Goal: Information Seeking & Learning: Learn about a topic

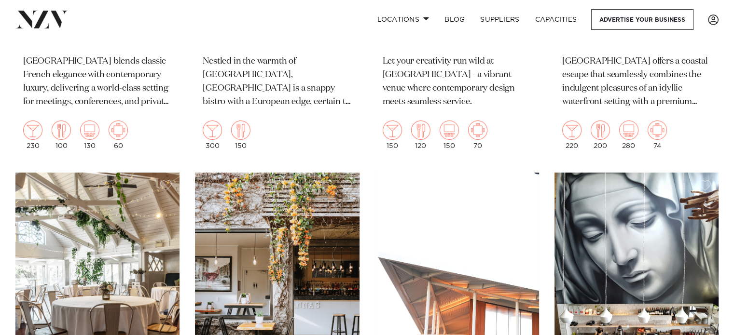
scroll to position [3669, 0]
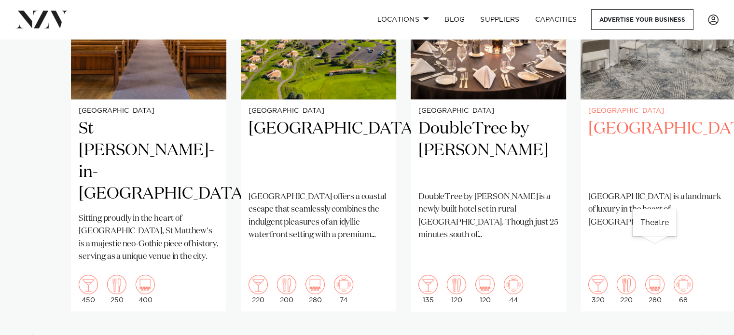
scroll to position [821, 0]
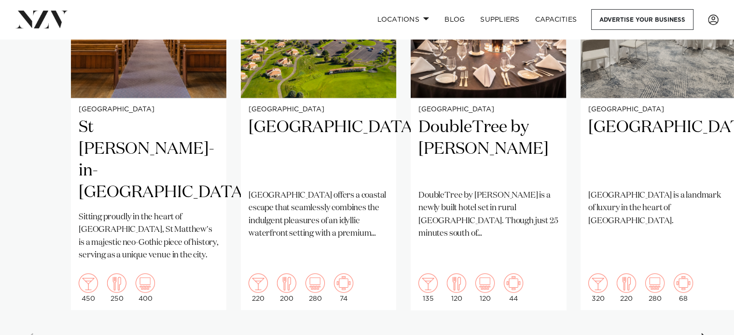
click at [707, 334] on div "Next slide" at bounding box center [705, 341] width 10 height 15
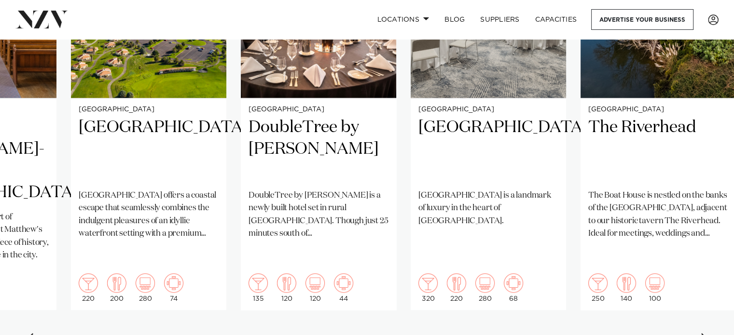
click at [707, 334] on div "Next slide" at bounding box center [705, 341] width 10 height 15
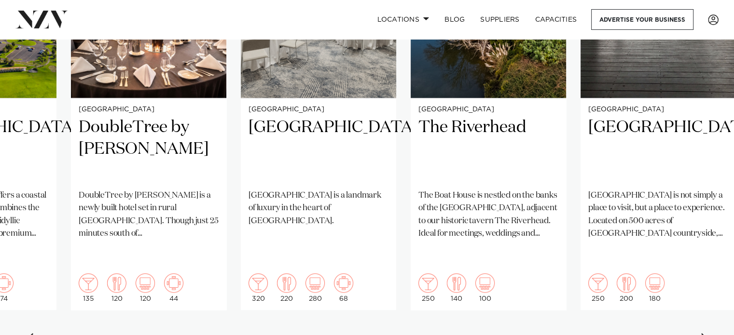
click at [707, 334] on div "Next slide" at bounding box center [705, 341] width 10 height 15
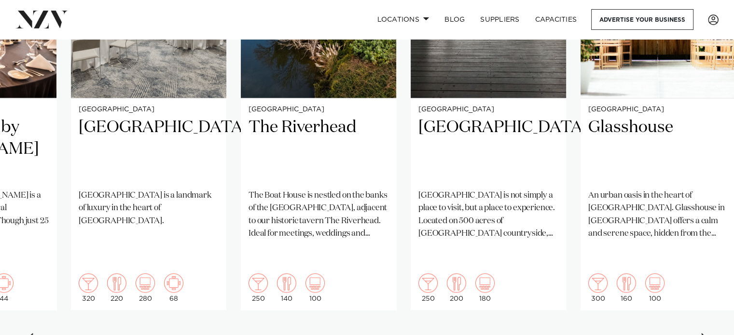
click at [707, 334] on div "Next slide" at bounding box center [705, 341] width 10 height 15
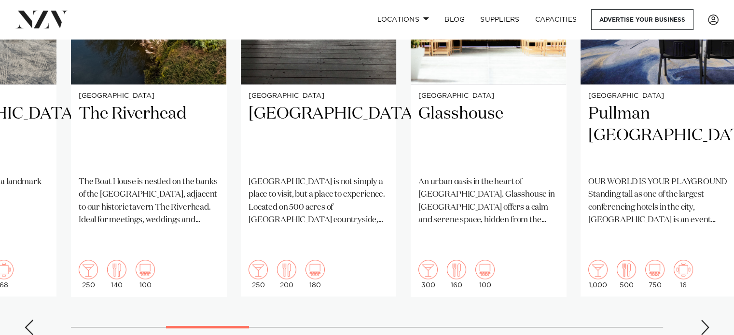
scroll to position [869, 0]
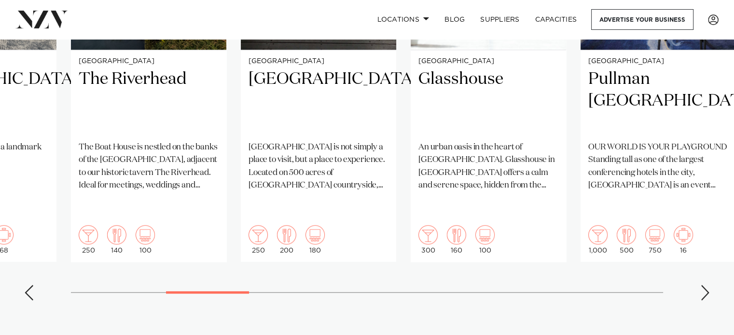
click at [707, 253] on swiper-container "Auckland St Matthew-in-the-City Sitting proudly in the heart of Auckland, St Ma…" at bounding box center [367, 74] width 734 height 467
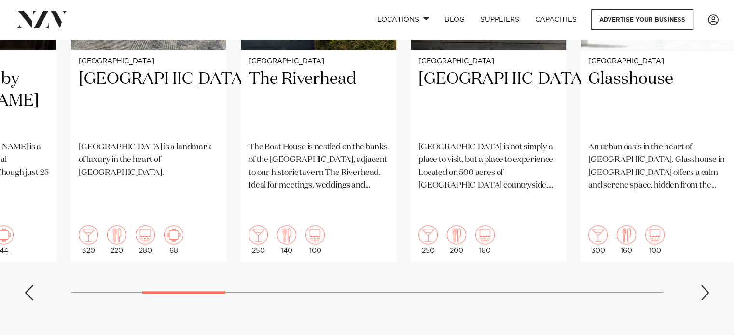
click at [707, 285] on div "Next slide" at bounding box center [705, 292] width 10 height 15
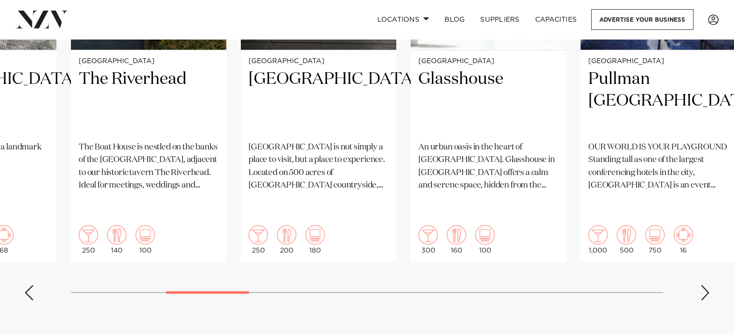
click at [707, 285] on div "Next slide" at bounding box center [705, 292] width 10 height 15
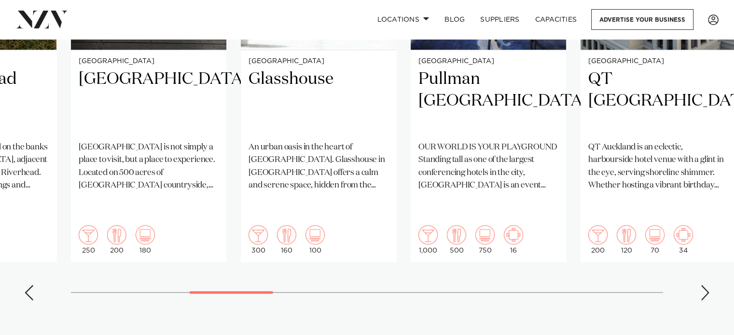
click at [707, 285] on div "Next slide" at bounding box center [705, 292] width 10 height 15
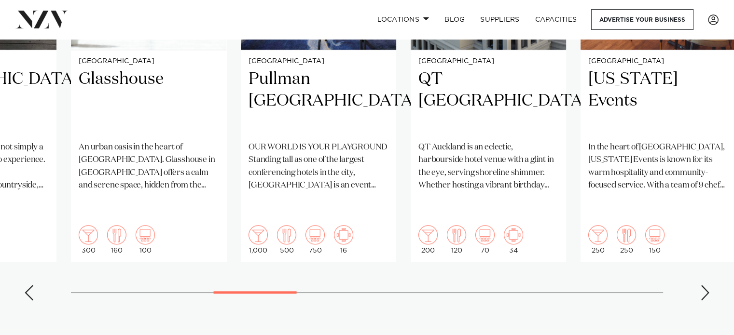
click at [707, 285] on div "Next slide" at bounding box center [705, 292] width 10 height 15
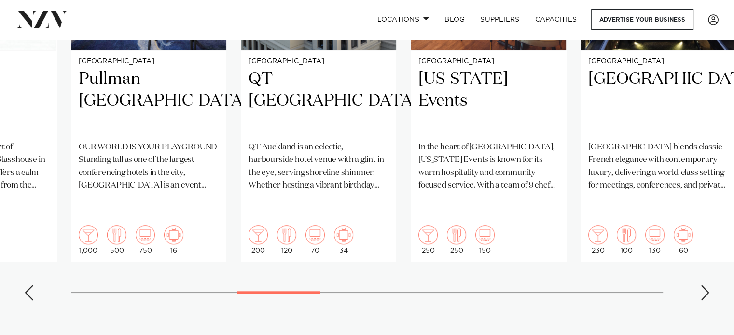
drag, startPoint x: 707, startPoint y: 253, endPoint x: 479, endPoint y: 284, distance: 229.4
click at [479, 284] on section "Featured venues Auckland St Matthew-in-the-City Sitting proudly in the heart of…" at bounding box center [367, 54] width 734 height 601
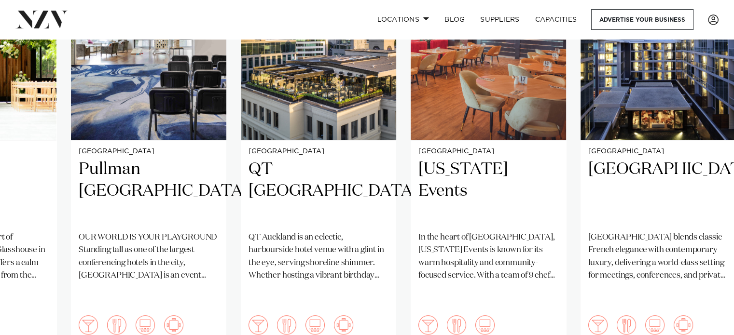
scroll to position [821, 0]
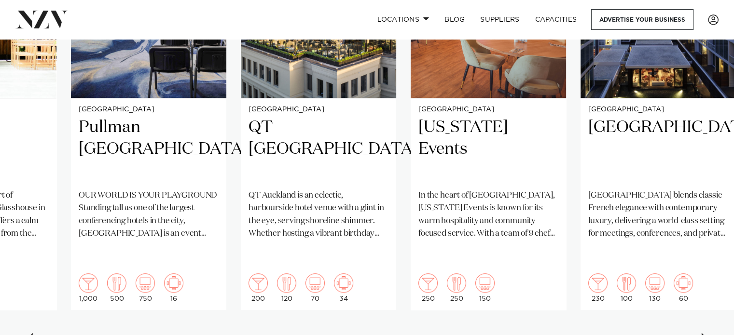
click at [706, 334] on div "Next slide" at bounding box center [705, 341] width 10 height 15
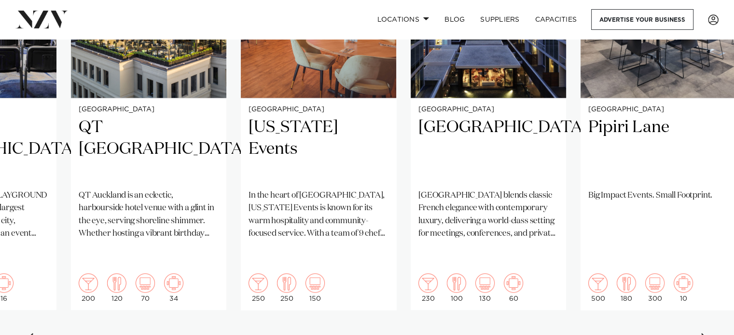
click at [706, 334] on div "Next slide" at bounding box center [705, 341] width 10 height 15
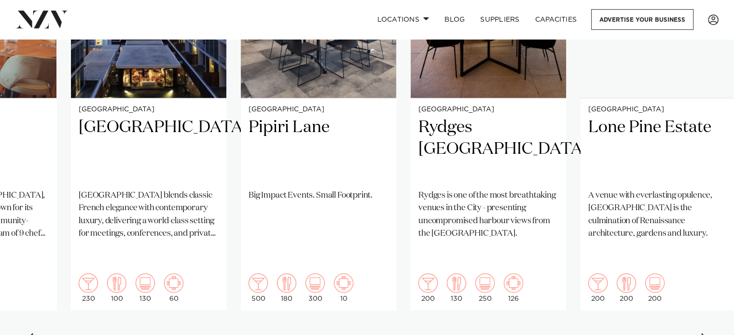
click at [706, 334] on div "Next slide" at bounding box center [705, 341] width 10 height 15
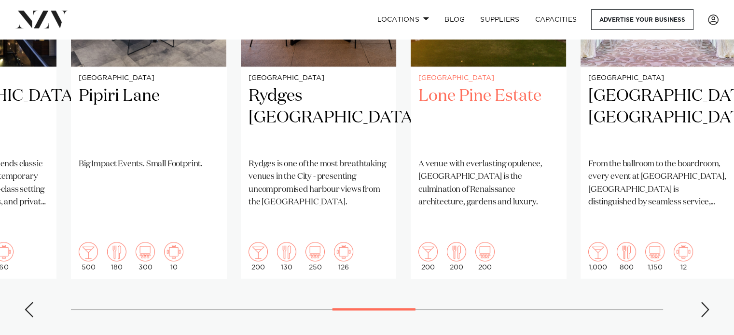
scroll to position [869, 0]
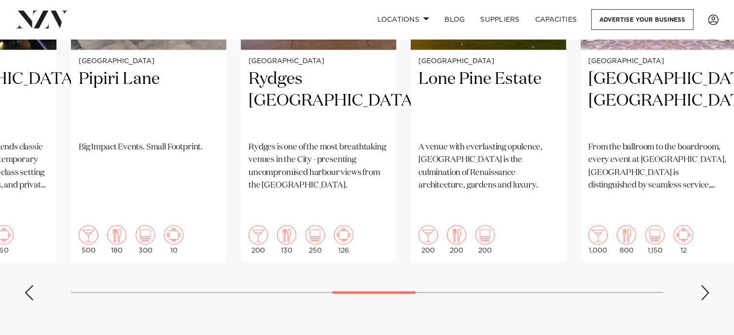
click at [705, 285] on div "Next slide" at bounding box center [705, 292] width 10 height 15
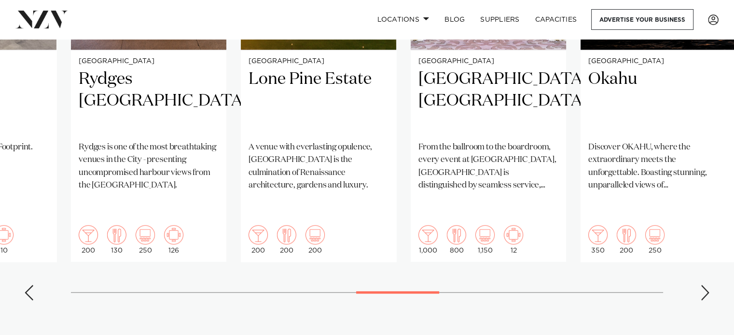
click at [705, 285] on div "Next slide" at bounding box center [705, 292] width 10 height 15
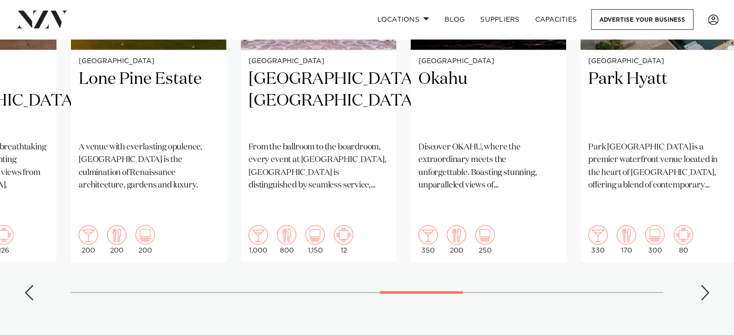
click at [705, 285] on div "Next slide" at bounding box center [705, 292] width 10 height 15
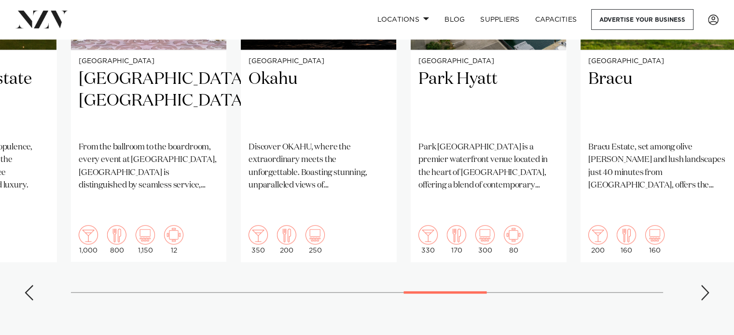
click at [705, 285] on div "Next slide" at bounding box center [705, 292] width 10 height 15
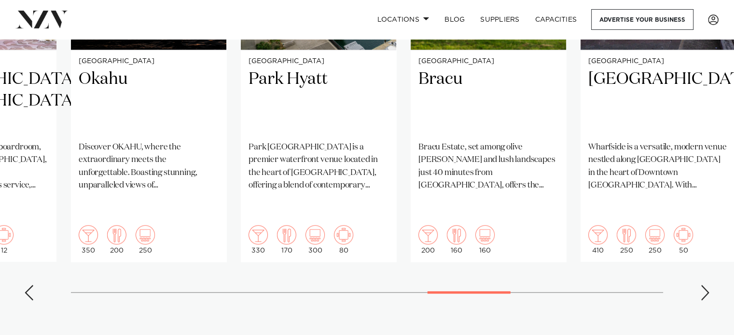
click at [705, 285] on div "Next slide" at bounding box center [705, 292] width 10 height 15
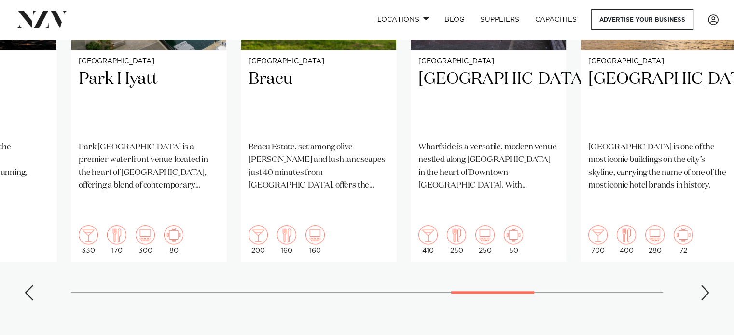
click at [705, 285] on div "Next slide" at bounding box center [705, 292] width 10 height 15
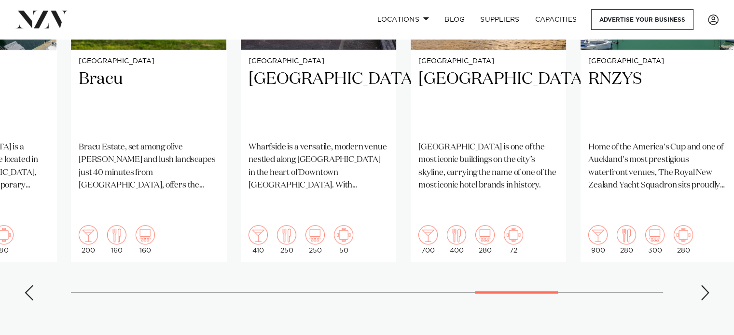
click at [705, 285] on div "Next slide" at bounding box center [705, 292] width 10 height 15
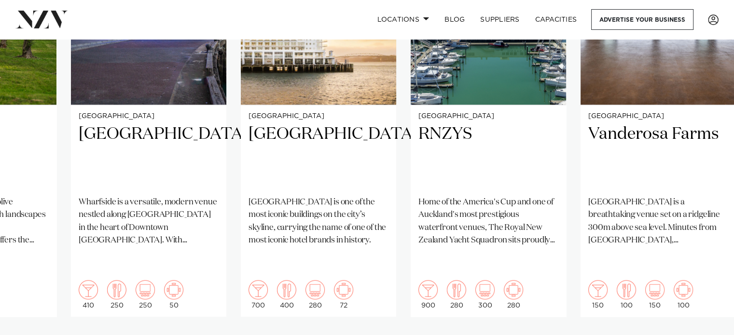
scroll to position [821, 0]
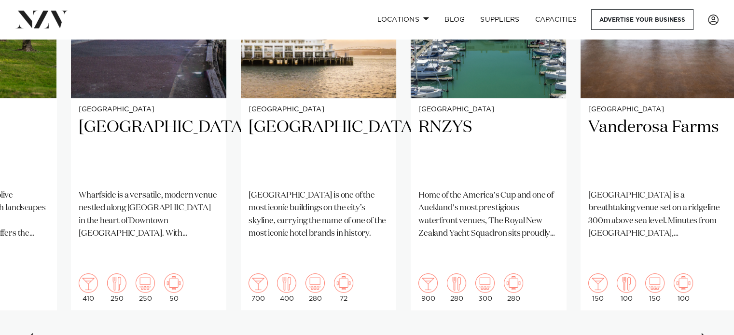
click at [707, 334] on div "Next slide" at bounding box center [705, 341] width 10 height 15
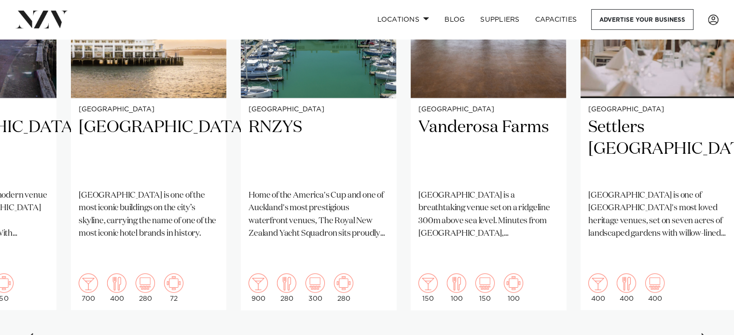
click at [707, 334] on div "Next slide" at bounding box center [705, 341] width 10 height 15
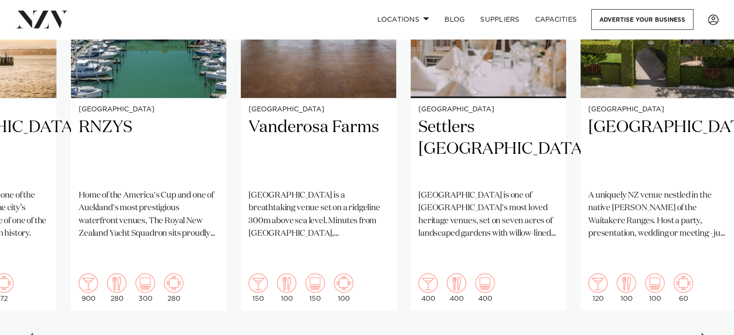
click at [707, 334] on div "Next slide" at bounding box center [705, 341] width 10 height 15
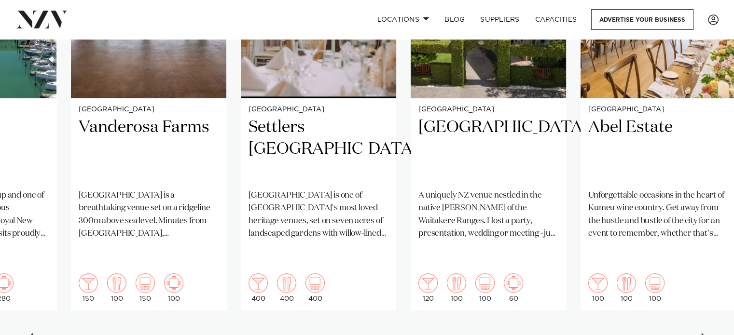
click at [707, 334] on div "Next slide" at bounding box center [705, 341] width 10 height 15
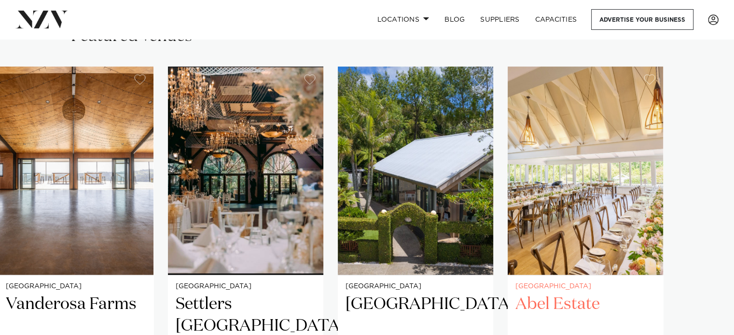
scroll to position [628, 0]
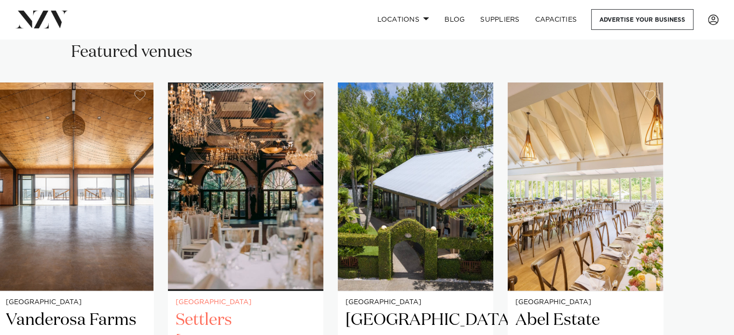
click at [232, 121] on img "23 / 25" at bounding box center [245, 187] width 155 height 209
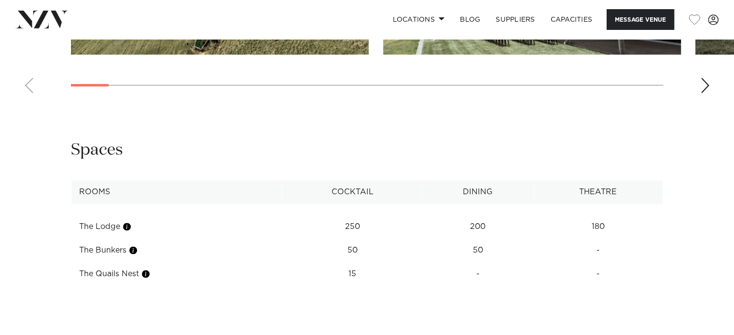
scroll to position [965, 0]
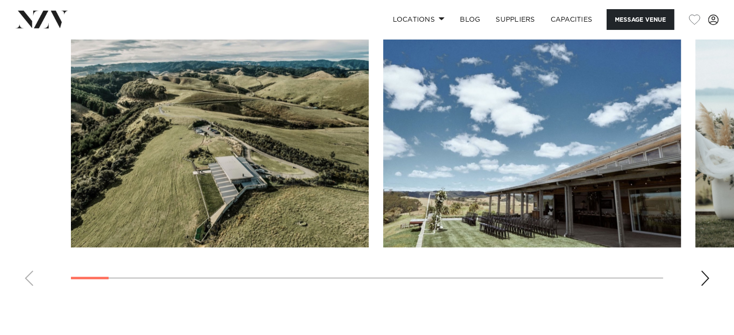
click at [583, 154] on img "2 / 30" at bounding box center [532, 138] width 298 height 219
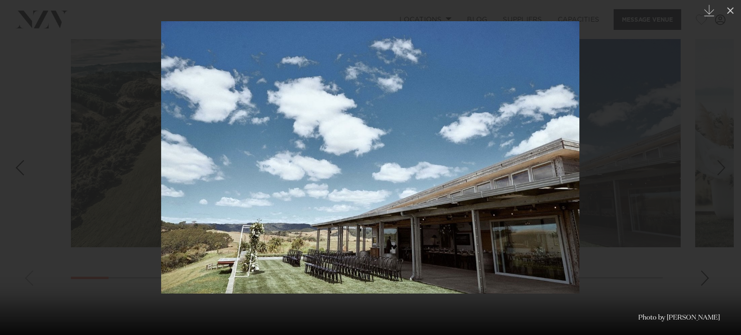
click at [619, 155] on div at bounding box center [370, 167] width 741 height 335
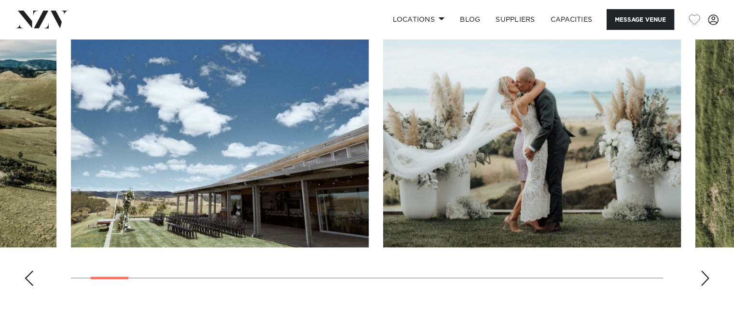
click at [708, 279] on div "Next slide" at bounding box center [705, 278] width 10 height 15
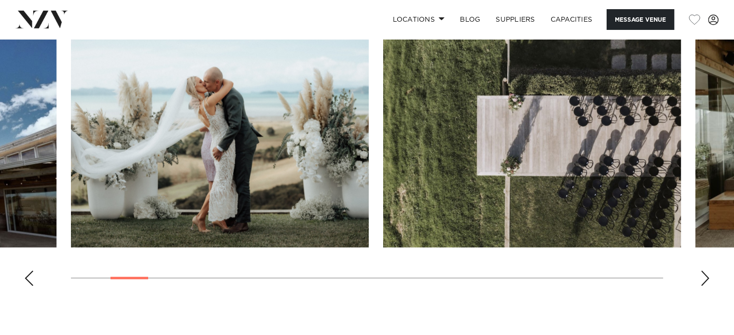
click at [708, 279] on div "Next slide" at bounding box center [705, 278] width 10 height 15
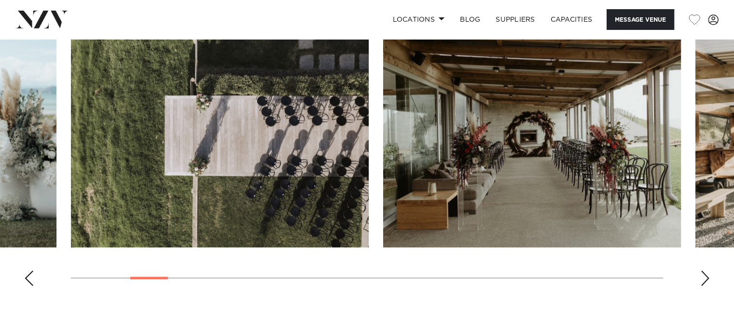
click at [708, 279] on div "Next slide" at bounding box center [705, 278] width 10 height 15
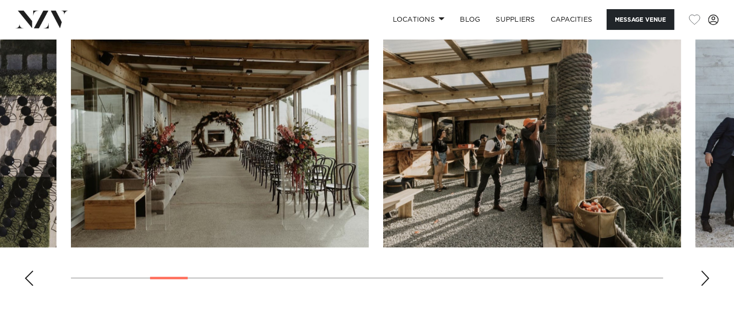
click at [708, 279] on div "Next slide" at bounding box center [705, 278] width 10 height 15
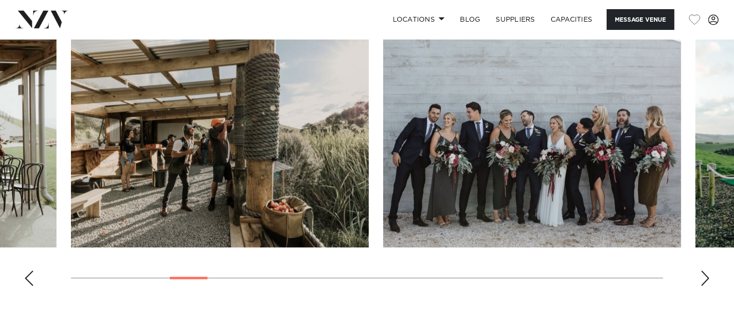
click at [708, 279] on div "Next slide" at bounding box center [705, 278] width 10 height 15
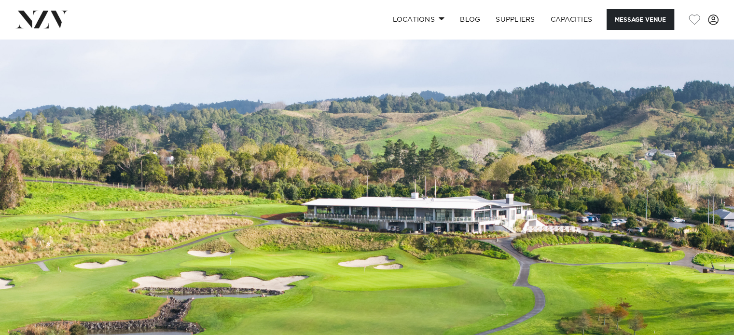
drag, startPoint x: 306, startPoint y: 140, endPoint x: 248, endPoint y: 117, distance: 61.8
click at [248, 117] on img at bounding box center [367, 211] width 734 height 344
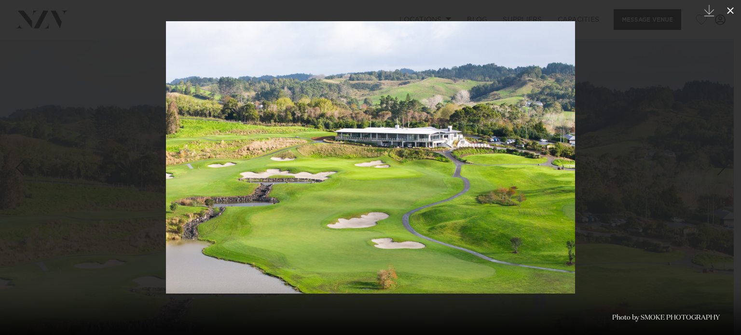
click at [733, 10] on icon at bounding box center [731, 11] width 12 height 12
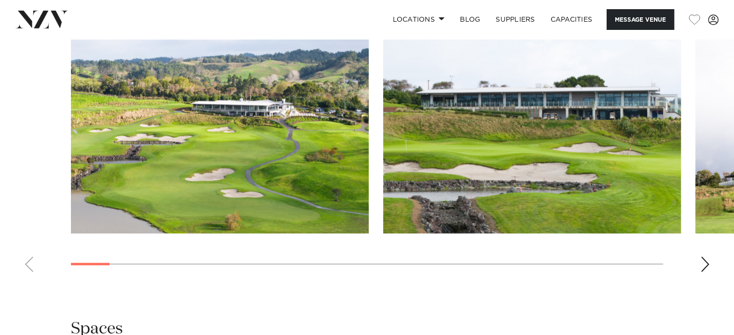
scroll to position [917, 0]
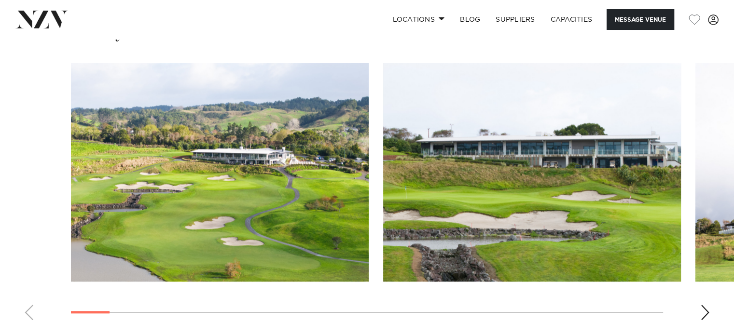
click at [709, 311] on div "Next slide" at bounding box center [705, 312] width 10 height 15
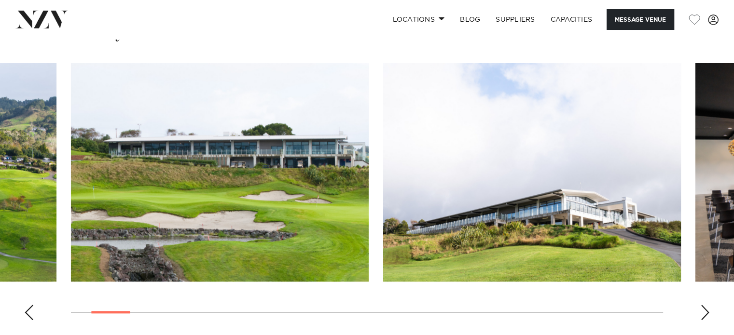
click at [709, 311] on div "Next slide" at bounding box center [705, 312] width 10 height 15
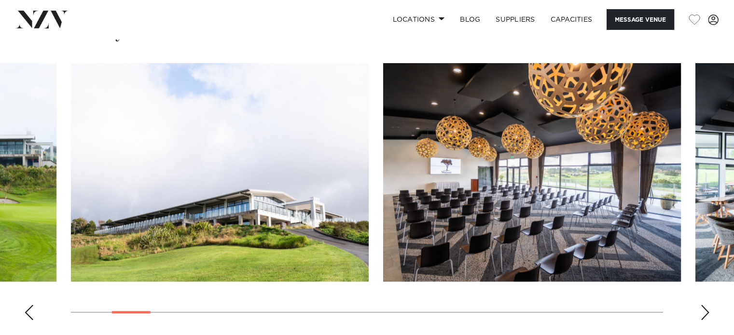
click at [709, 311] on div "Next slide" at bounding box center [705, 312] width 10 height 15
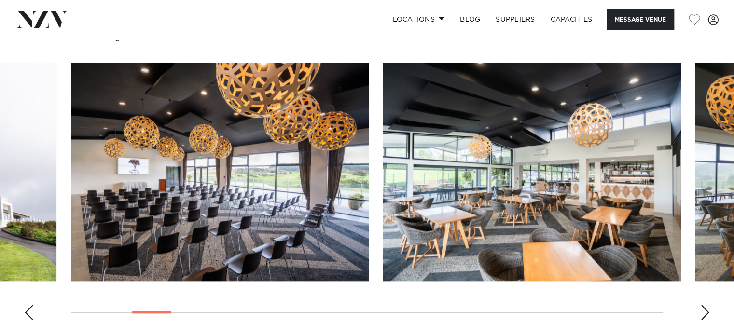
click at [709, 311] on div "Next slide" at bounding box center [705, 312] width 10 height 15
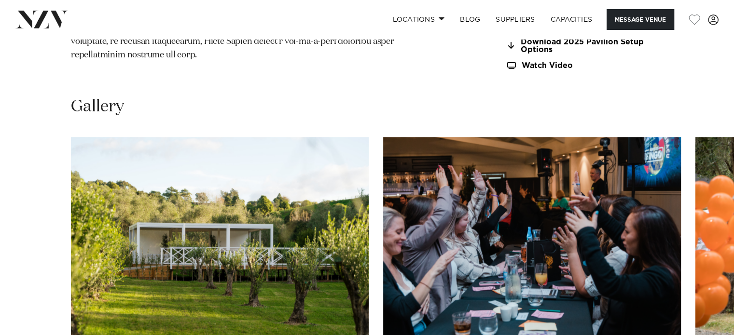
scroll to position [1014, 0]
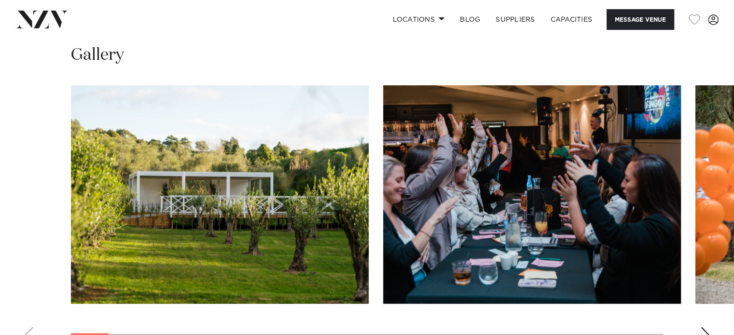
drag, startPoint x: 701, startPoint y: 278, endPoint x: 711, endPoint y: 308, distance: 31.6
click at [709, 334] on div "Next slide" at bounding box center [705, 334] width 10 height 15
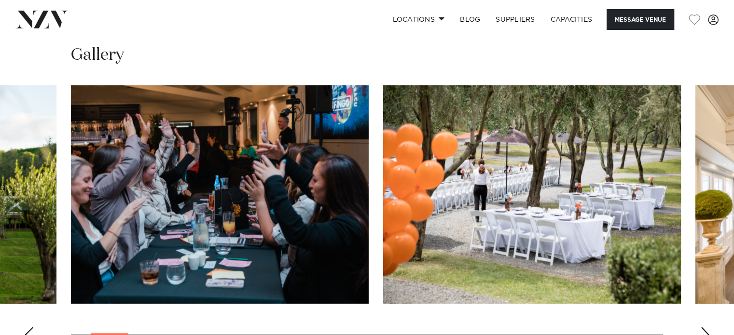
click at [709, 332] on div "Next slide" at bounding box center [705, 334] width 10 height 15
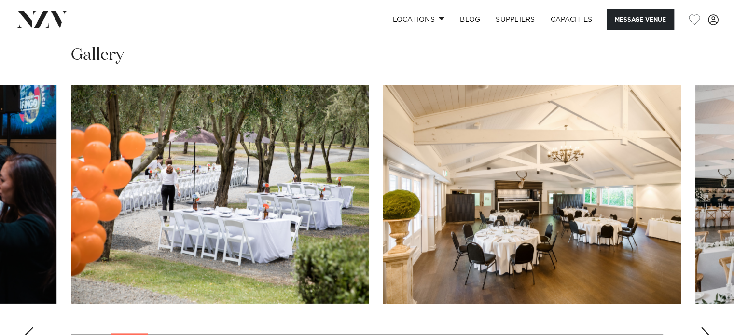
click at [709, 332] on div "Next slide" at bounding box center [705, 334] width 10 height 15
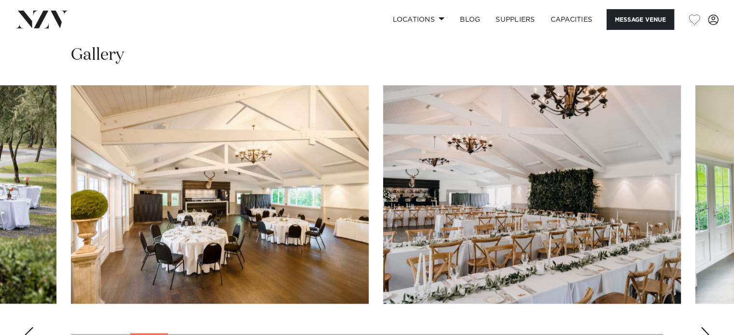
click at [709, 332] on div "Next slide" at bounding box center [705, 334] width 10 height 15
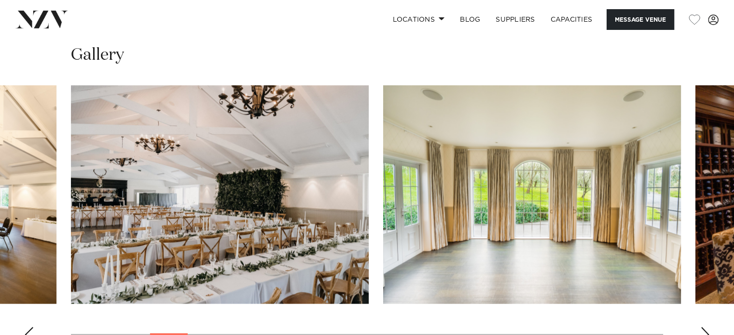
click at [709, 332] on div "Next slide" at bounding box center [705, 334] width 10 height 15
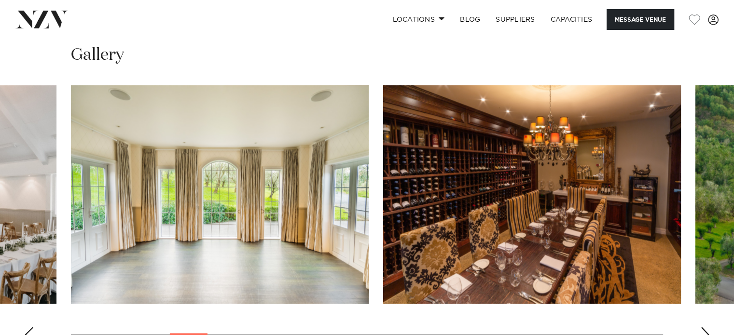
click at [709, 332] on div "Next slide" at bounding box center [705, 334] width 10 height 15
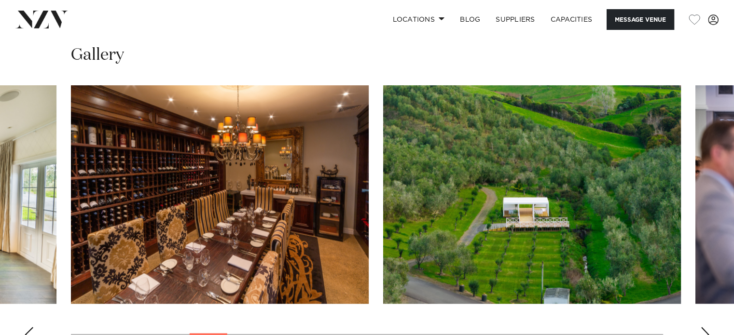
click at [709, 332] on div "Next slide" at bounding box center [705, 334] width 10 height 15
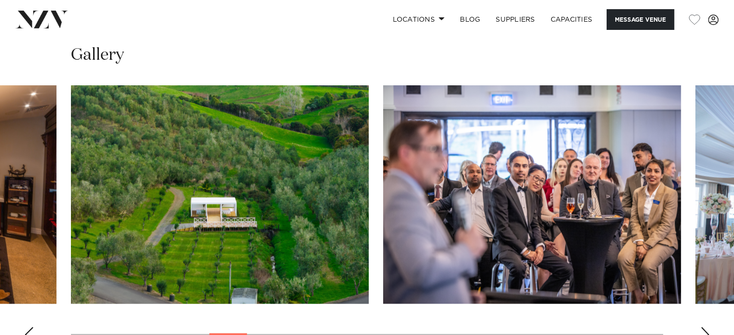
click at [709, 332] on div "Next slide" at bounding box center [705, 334] width 10 height 15
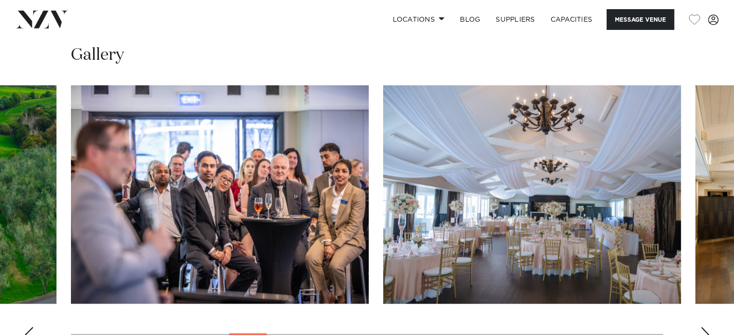
click at [709, 332] on div "Next slide" at bounding box center [705, 334] width 10 height 15
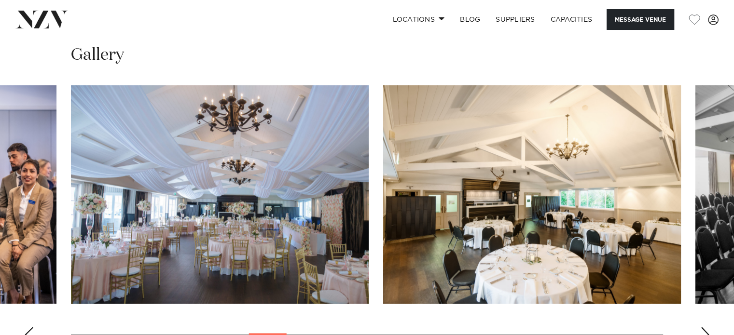
click at [709, 332] on div "Next slide" at bounding box center [705, 334] width 10 height 15
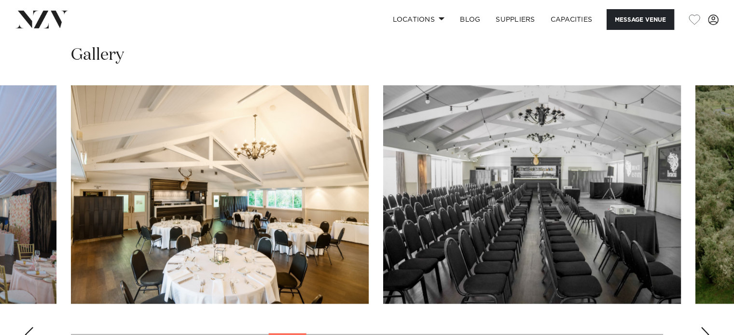
click at [709, 332] on div "Next slide" at bounding box center [705, 334] width 10 height 15
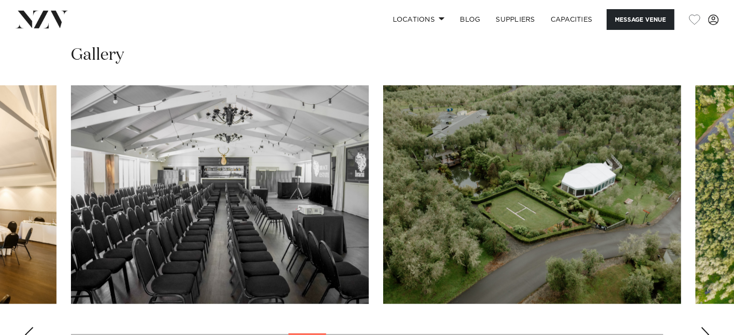
click at [709, 332] on div "Next slide" at bounding box center [705, 334] width 10 height 15
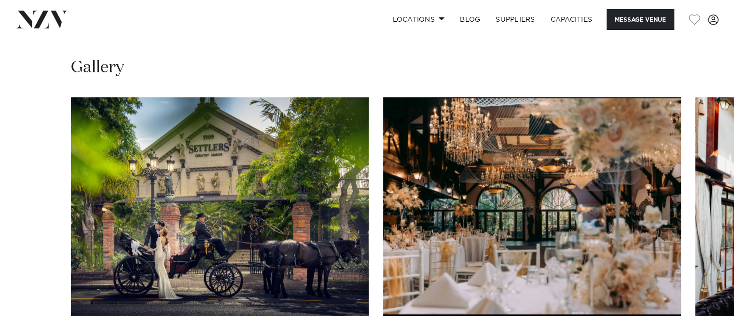
scroll to position [965, 0]
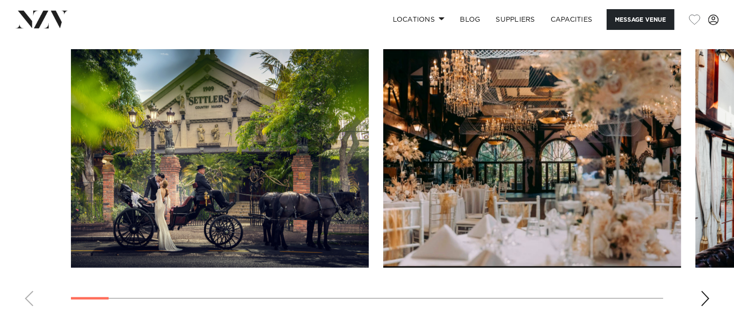
click at [707, 301] on div "Next slide" at bounding box center [705, 298] width 10 height 15
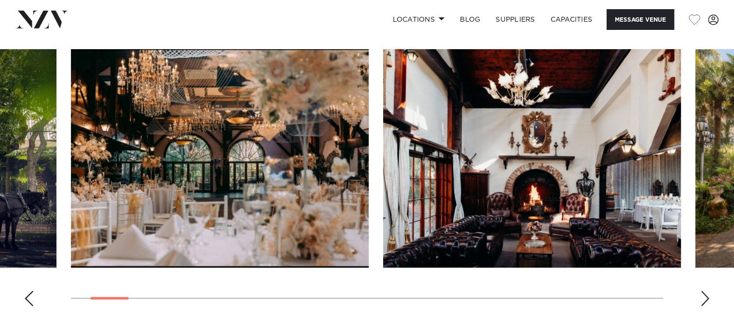
click at [707, 301] on div "Next slide" at bounding box center [705, 298] width 10 height 15
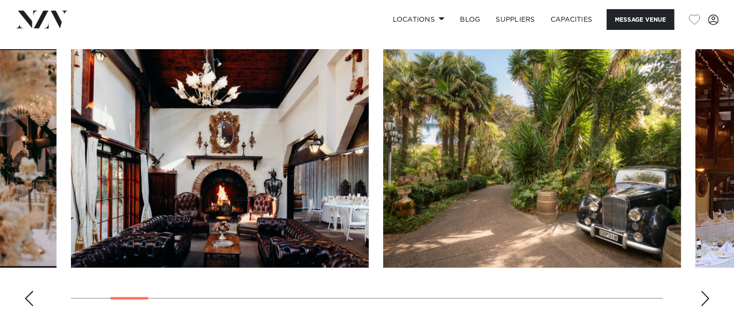
click at [707, 301] on div "Next slide" at bounding box center [705, 298] width 10 height 15
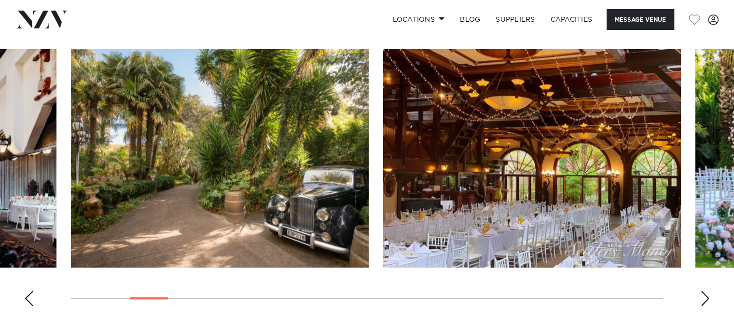
click at [707, 301] on div "Next slide" at bounding box center [705, 298] width 10 height 15
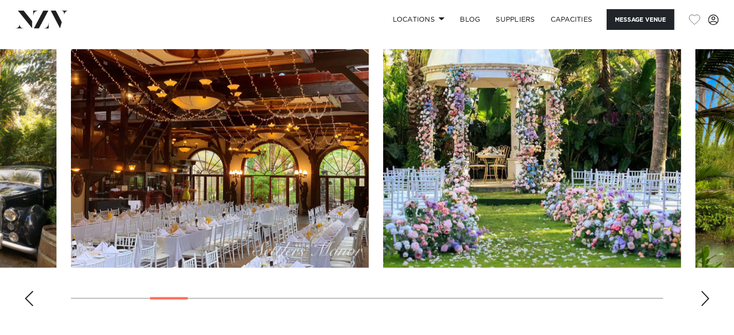
click at [707, 301] on div "Next slide" at bounding box center [705, 298] width 10 height 15
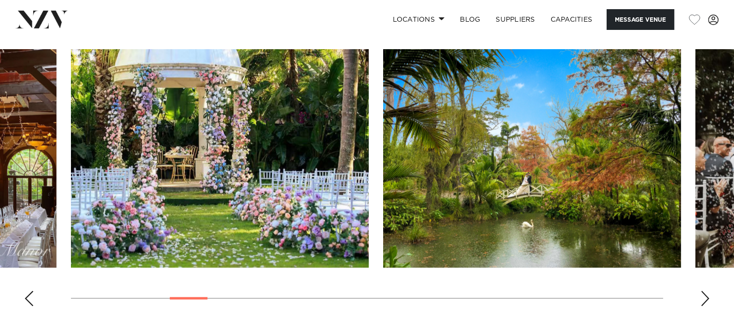
click at [707, 301] on div "Next slide" at bounding box center [705, 298] width 10 height 15
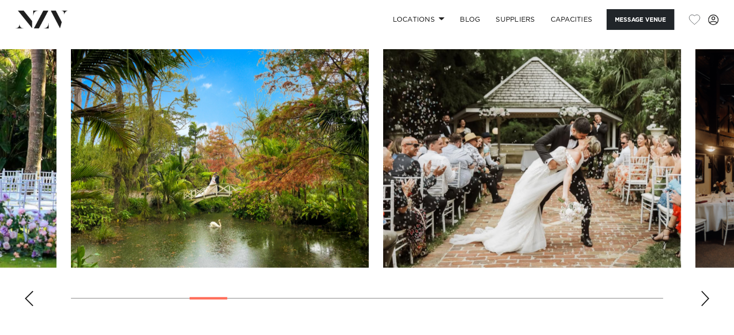
click at [707, 301] on div "Next slide" at bounding box center [705, 298] width 10 height 15
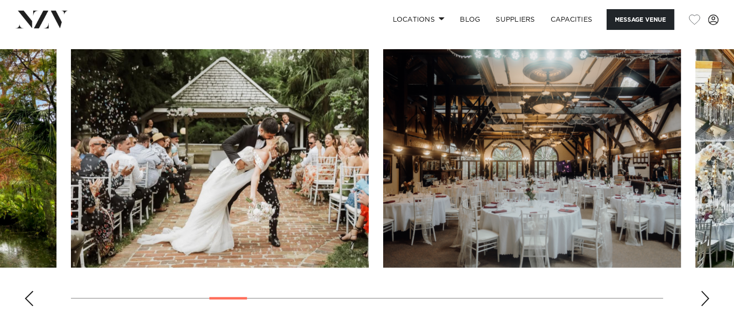
click at [707, 301] on div "Next slide" at bounding box center [705, 298] width 10 height 15
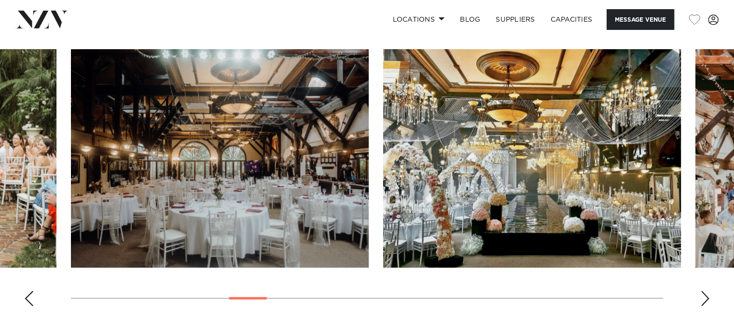
click at [35, 299] on swiper-container at bounding box center [367, 181] width 734 height 265
click at [25, 304] on div "Previous slide" at bounding box center [29, 298] width 10 height 15
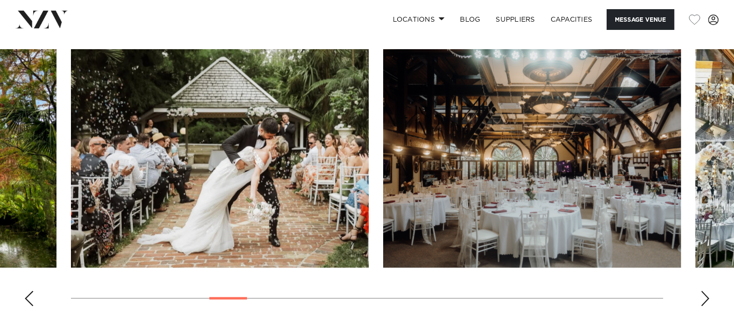
click at [708, 297] on div "Next slide" at bounding box center [705, 298] width 10 height 15
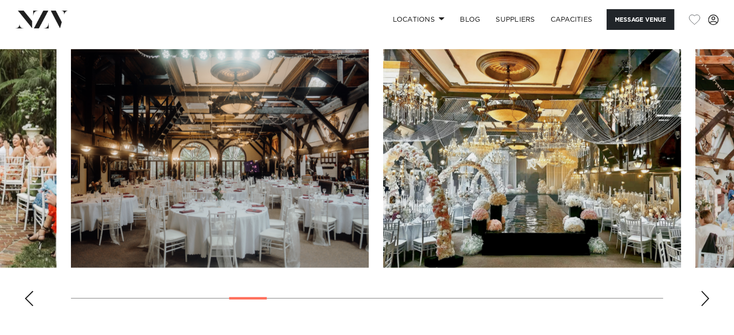
click at [708, 297] on div "Next slide" at bounding box center [705, 298] width 10 height 15
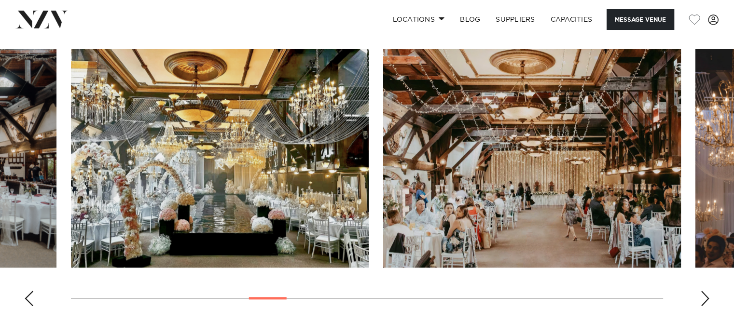
click at [708, 297] on div "Next slide" at bounding box center [705, 298] width 10 height 15
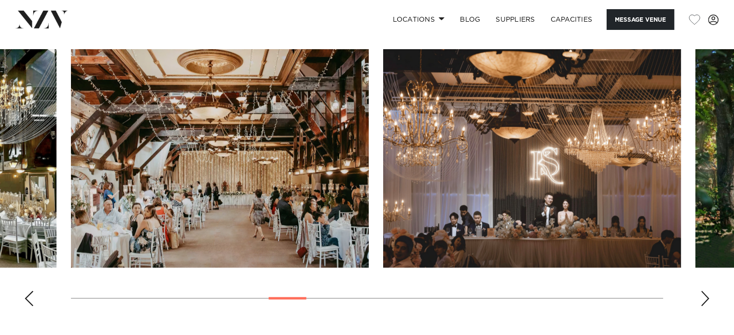
click at [708, 297] on div "Next slide" at bounding box center [705, 298] width 10 height 15
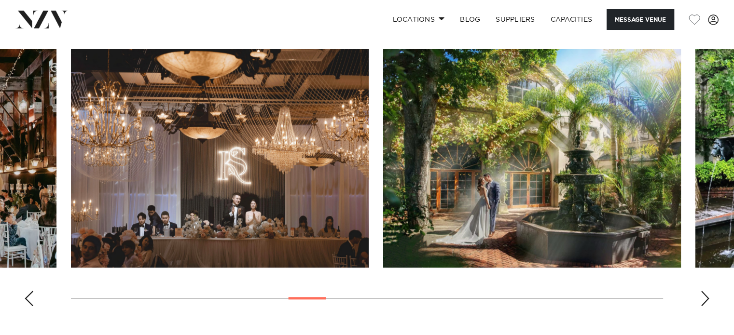
click at [708, 297] on div "Next slide" at bounding box center [705, 298] width 10 height 15
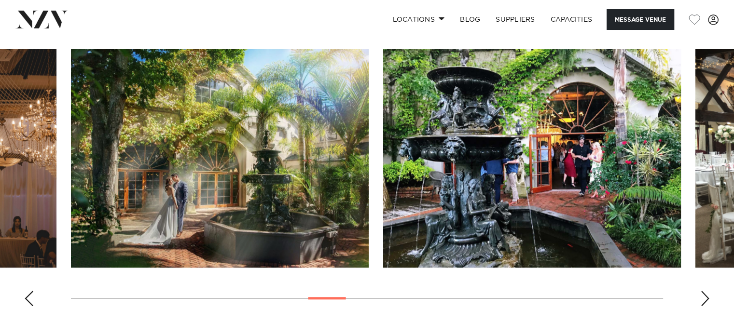
click at [708, 297] on div "Next slide" at bounding box center [705, 298] width 10 height 15
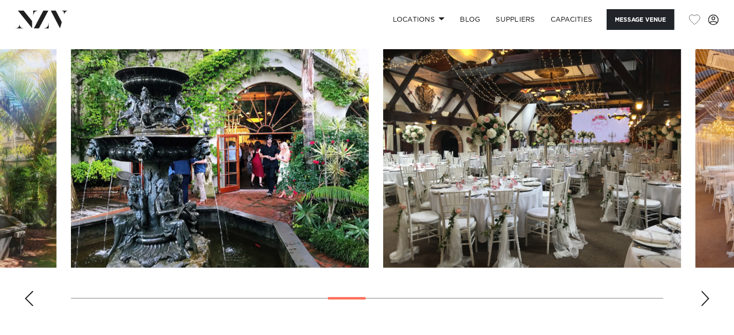
click at [708, 297] on div "Next slide" at bounding box center [705, 298] width 10 height 15
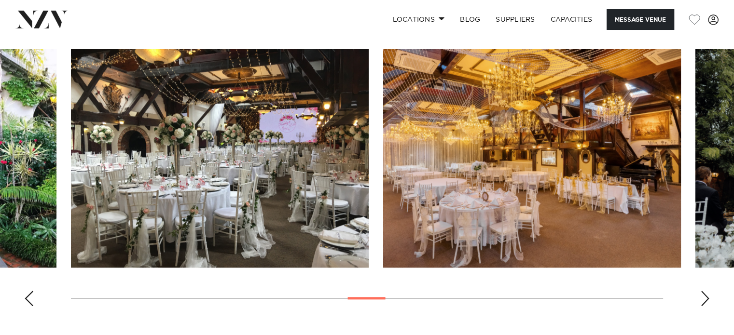
click at [708, 297] on div "Next slide" at bounding box center [705, 298] width 10 height 15
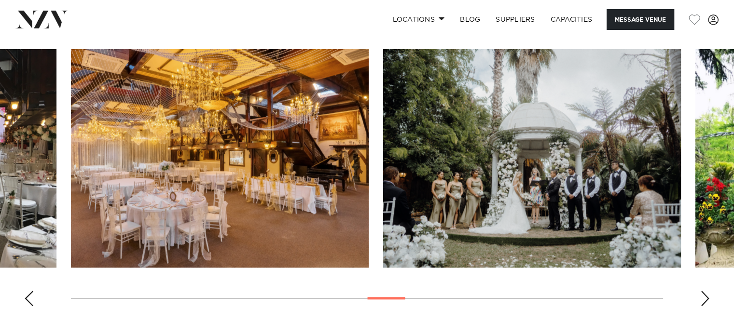
click at [708, 297] on div "Next slide" at bounding box center [705, 298] width 10 height 15
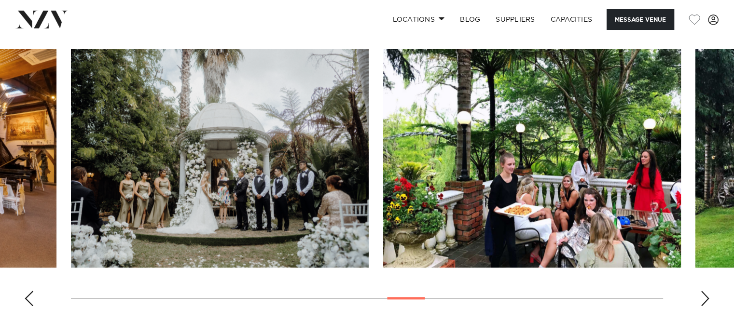
click at [708, 297] on div "Next slide" at bounding box center [705, 298] width 10 height 15
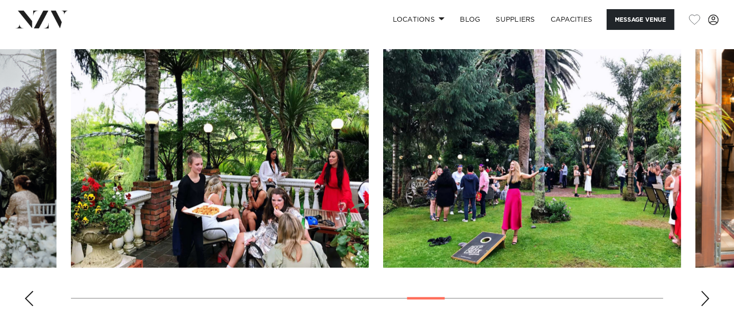
click at [708, 297] on div "Next slide" at bounding box center [705, 298] width 10 height 15
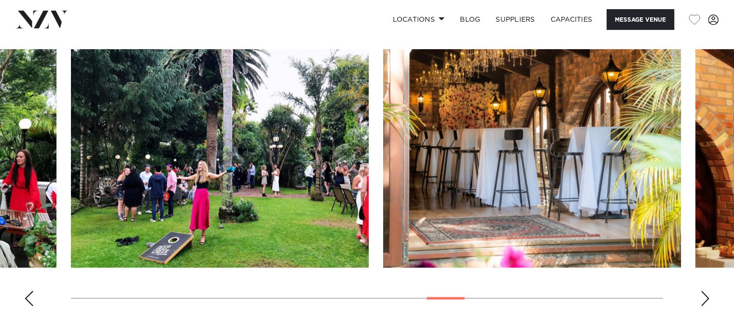
click at [708, 297] on div "Next slide" at bounding box center [705, 298] width 10 height 15
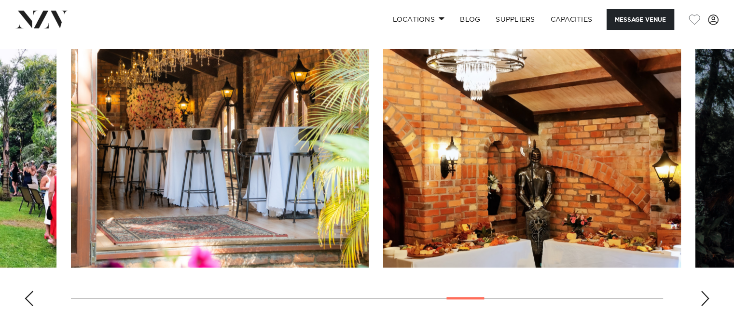
click at [708, 297] on div "Next slide" at bounding box center [705, 298] width 10 height 15
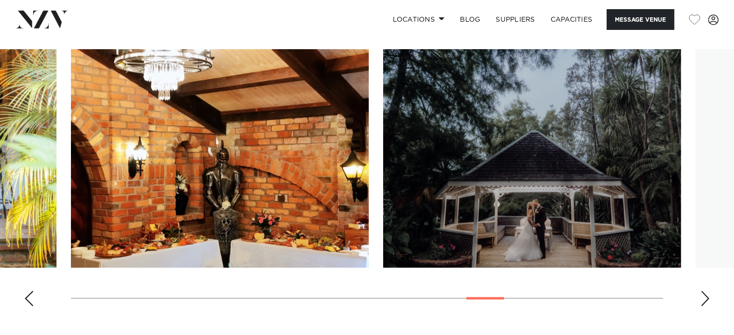
click at [708, 297] on div "Next slide" at bounding box center [705, 298] width 10 height 15
